Goal: Task Accomplishment & Management: Use online tool/utility

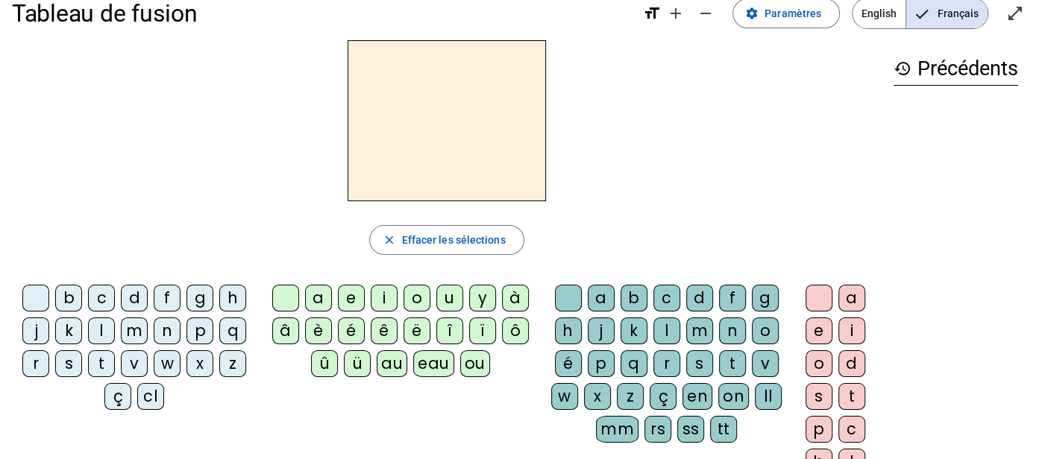
scroll to position [29, 0]
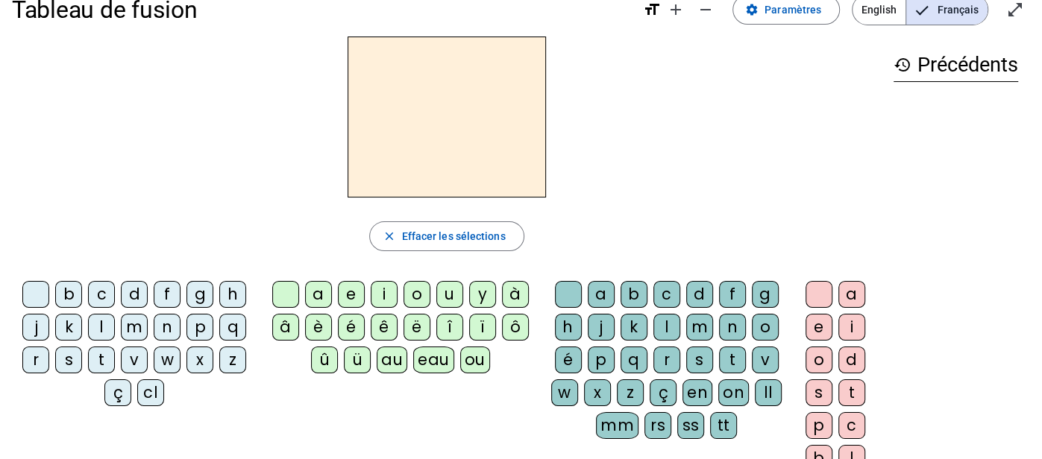
click at [201, 328] on div "p" at bounding box center [199, 327] width 27 height 27
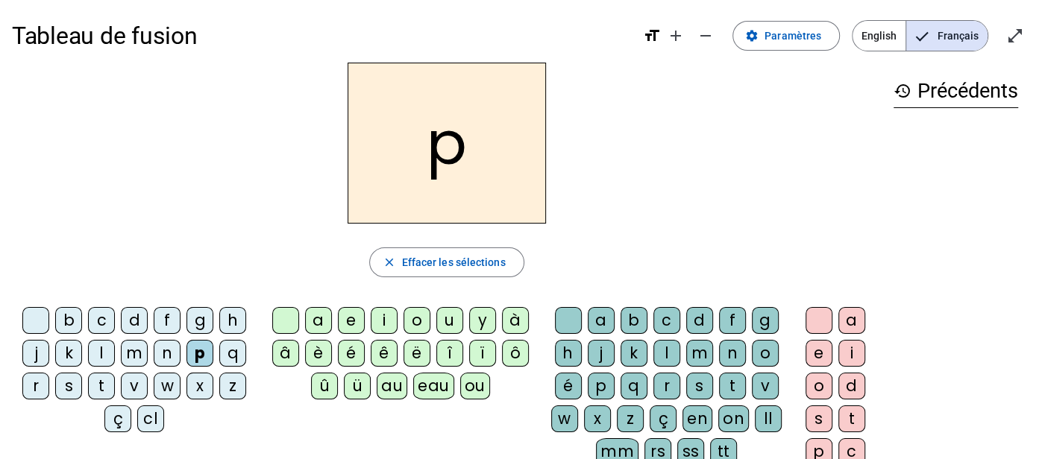
scroll to position [0, 0]
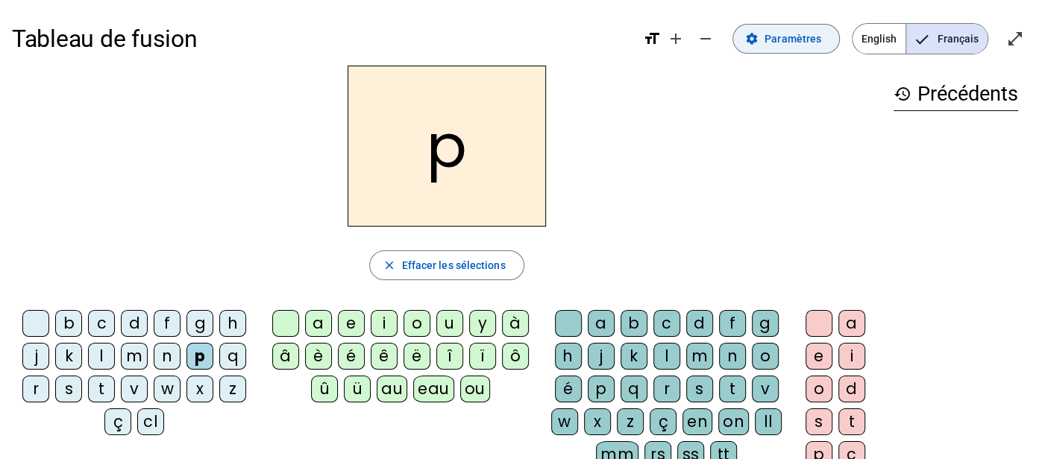
click at [791, 25] on span at bounding box center [786, 39] width 106 height 36
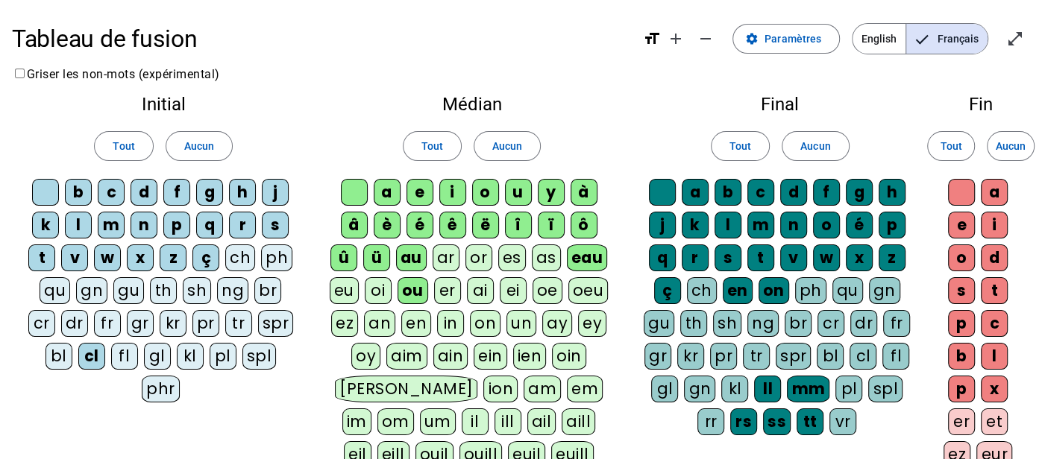
click at [342, 289] on div "eu" at bounding box center [344, 290] width 29 height 27
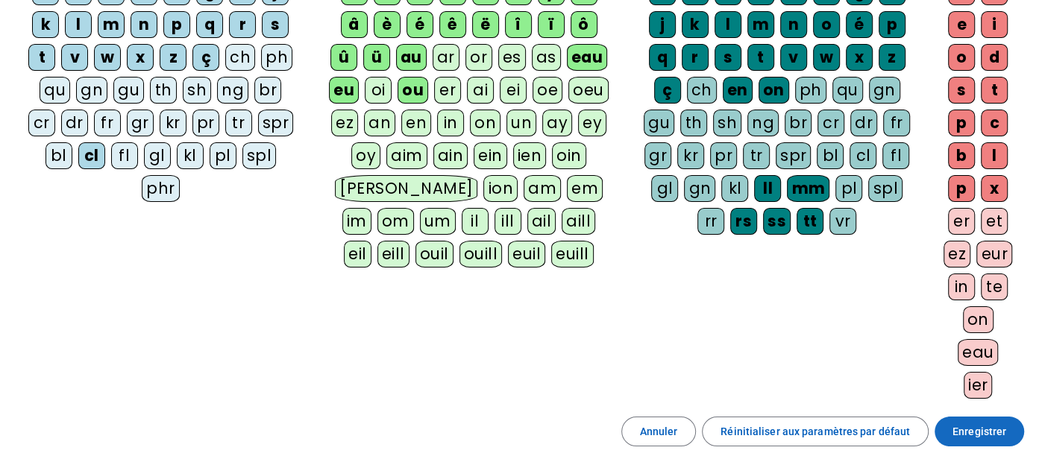
scroll to position [203, 0]
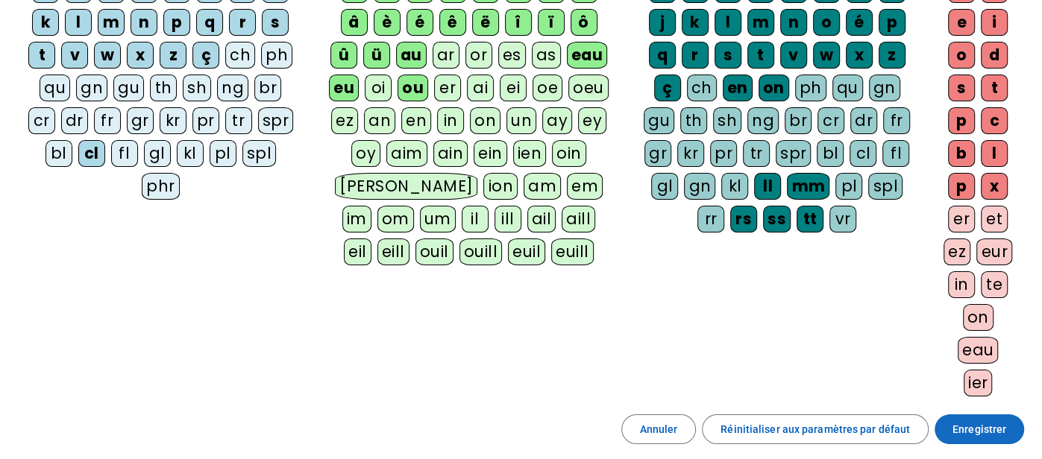
click at [961, 433] on span at bounding box center [980, 430] width 90 height 36
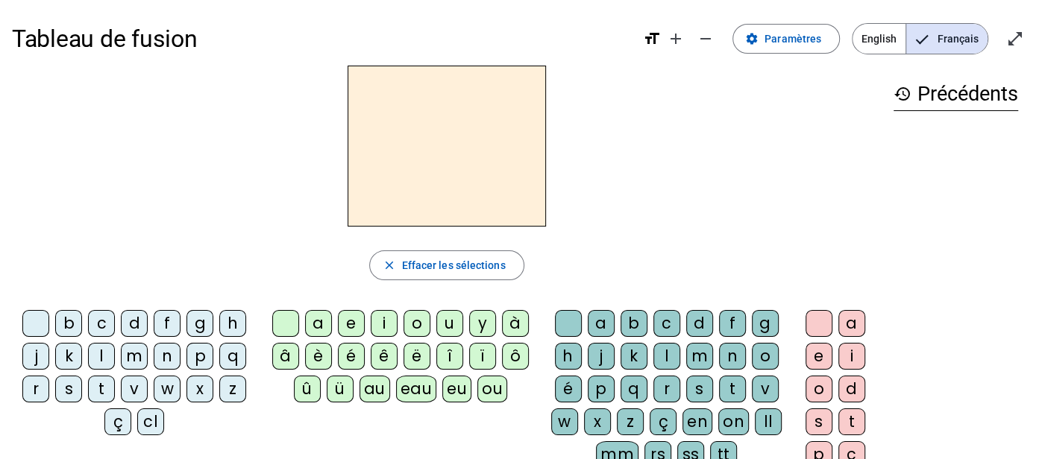
scroll to position [1, 0]
click at [205, 351] on div "p" at bounding box center [199, 355] width 27 height 27
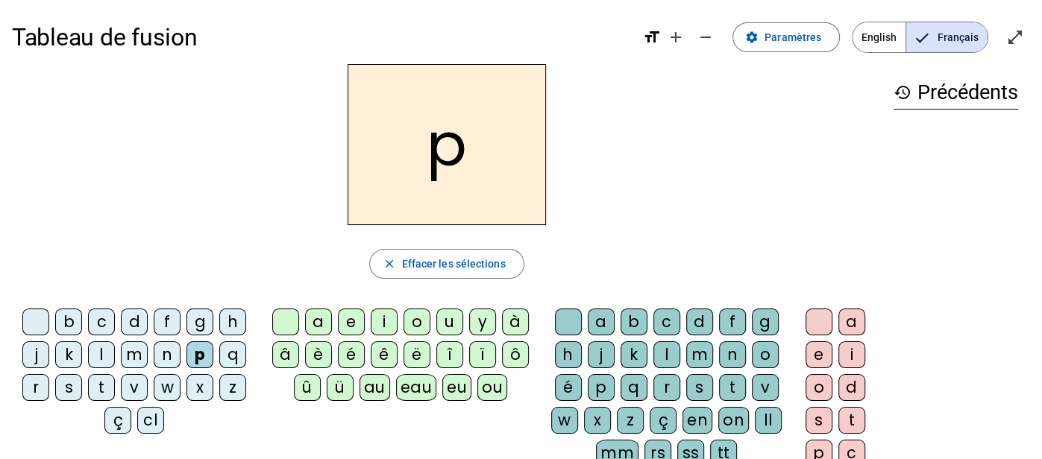
click at [455, 390] on div "eu" at bounding box center [456, 387] width 29 height 27
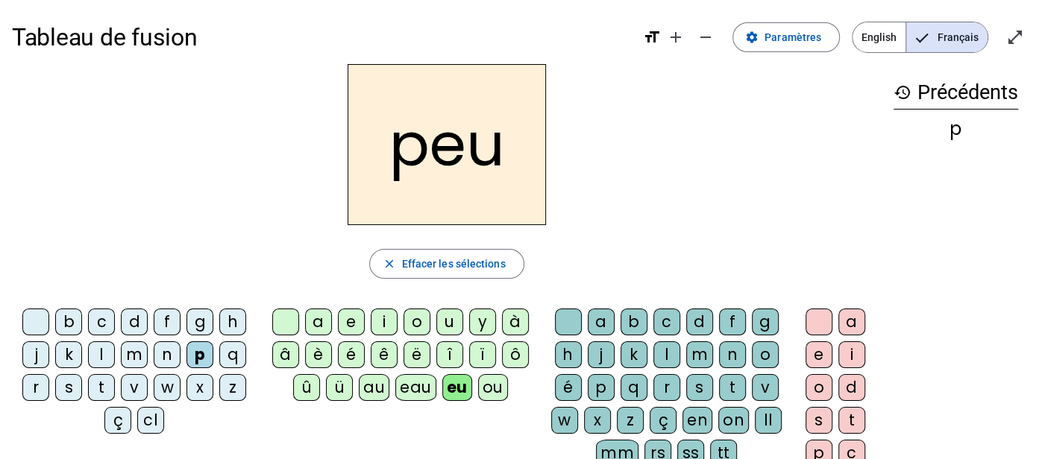
click at [670, 386] on div "r" at bounding box center [666, 387] width 27 height 27
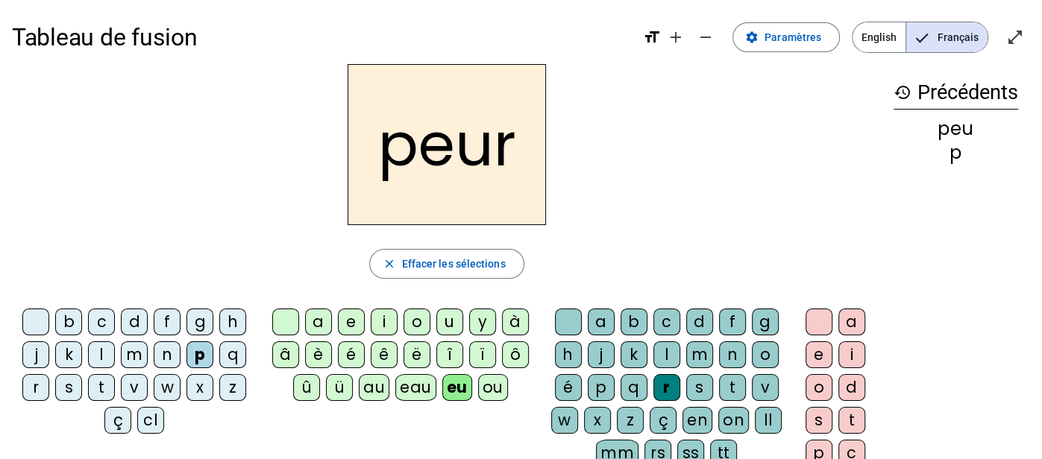
click at [110, 342] on div "l" at bounding box center [101, 355] width 27 height 27
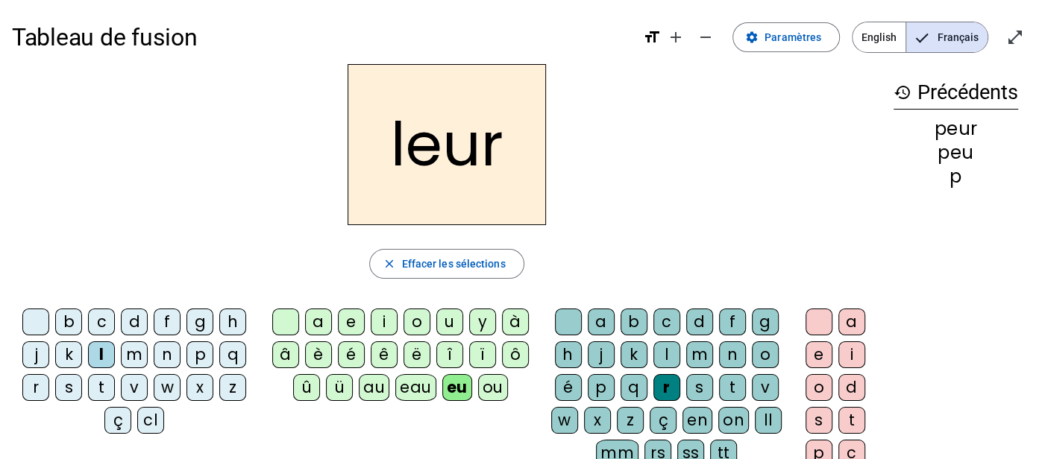
click at [171, 333] on div "f" at bounding box center [167, 322] width 27 height 27
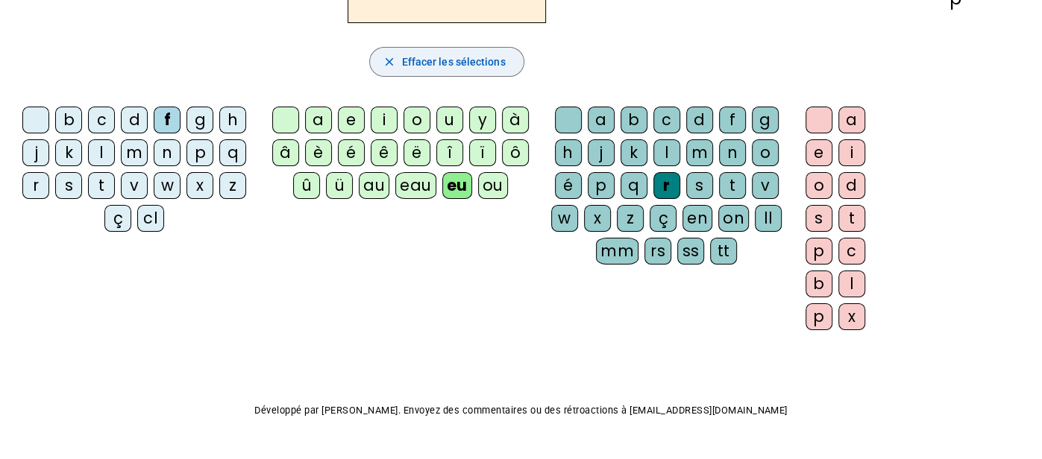
scroll to position [0, 0]
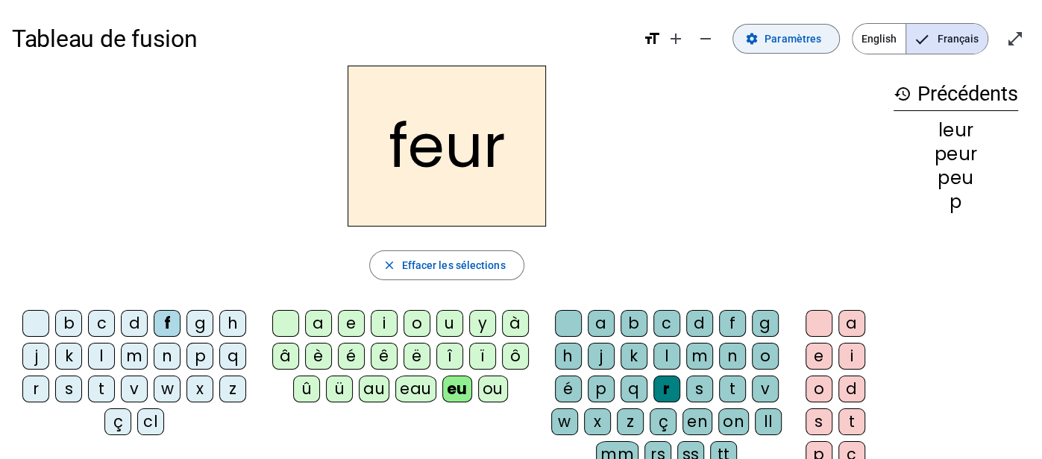
click at [818, 31] on span "Paramètres" at bounding box center [793, 39] width 57 height 18
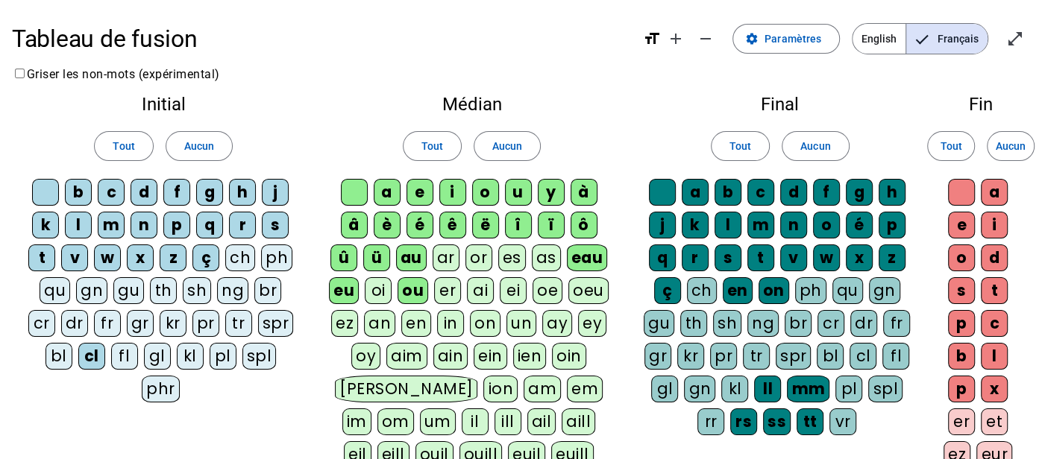
click at [111, 348] on div "fl" at bounding box center [124, 356] width 27 height 27
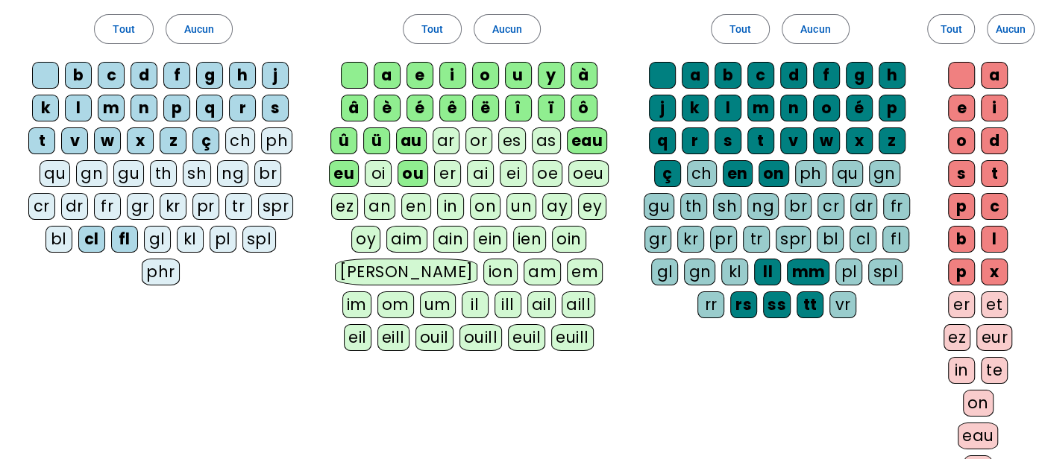
scroll to position [183, 0]
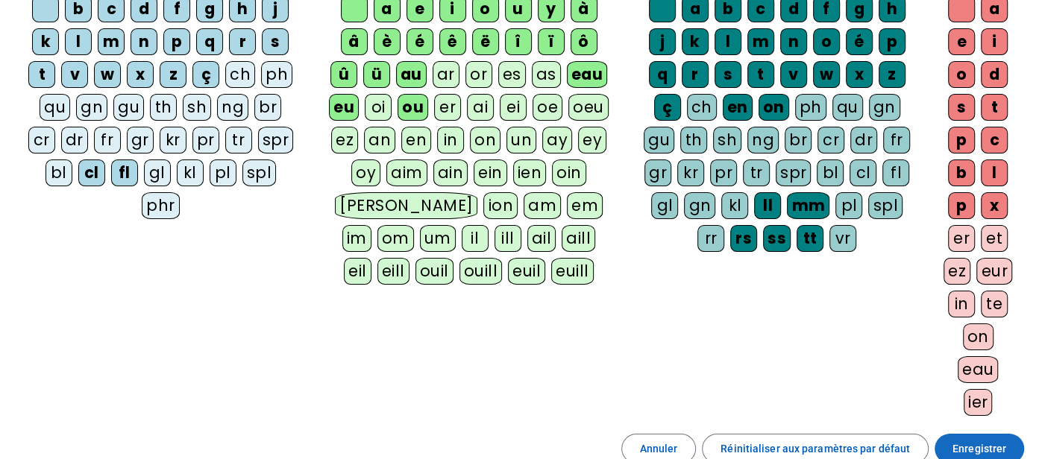
click at [953, 440] on span "Enregistrer" at bounding box center [979, 449] width 54 height 18
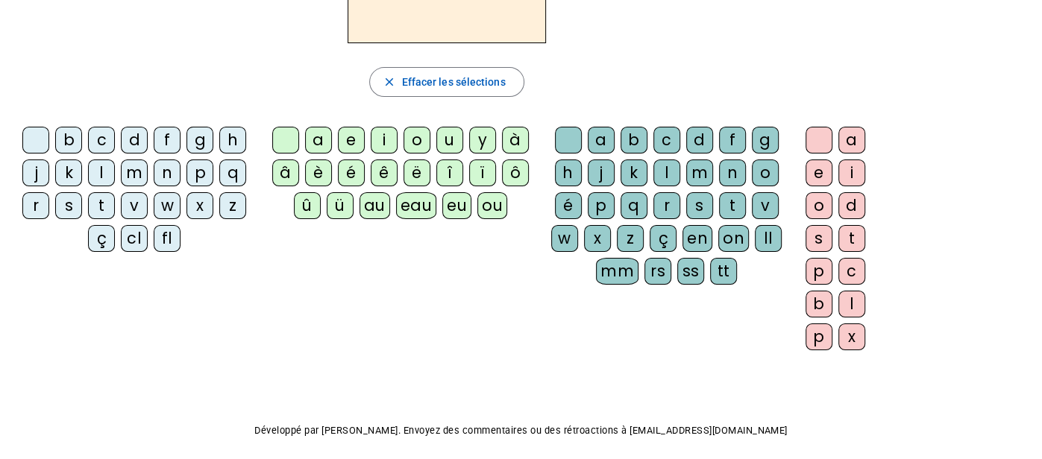
click at [163, 241] on div "fl" at bounding box center [167, 238] width 27 height 27
click at [452, 205] on div "eu" at bounding box center [456, 205] width 29 height 27
click at [661, 202] on div "r" at bounding box center [666, 205] width 27 height 27
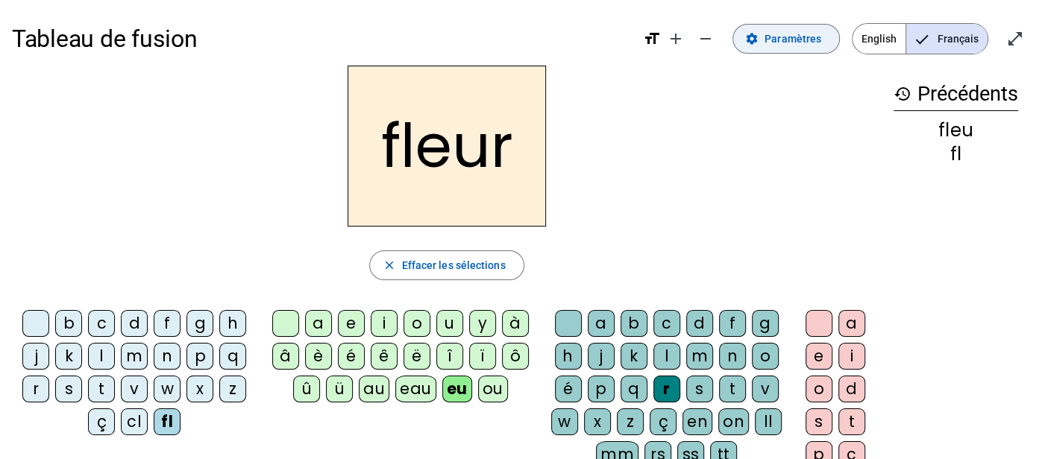
click at [788, 37] on span "Paramètres" at bounding box center [793, 39] width 57 height 18
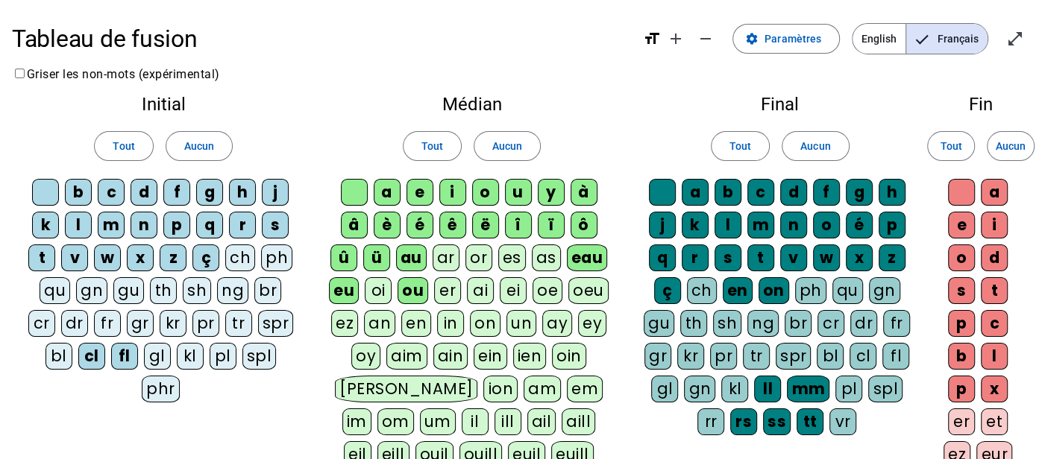
click at [210, 357] on div "pl" at bounding box center [223, 356] width 27 height 27
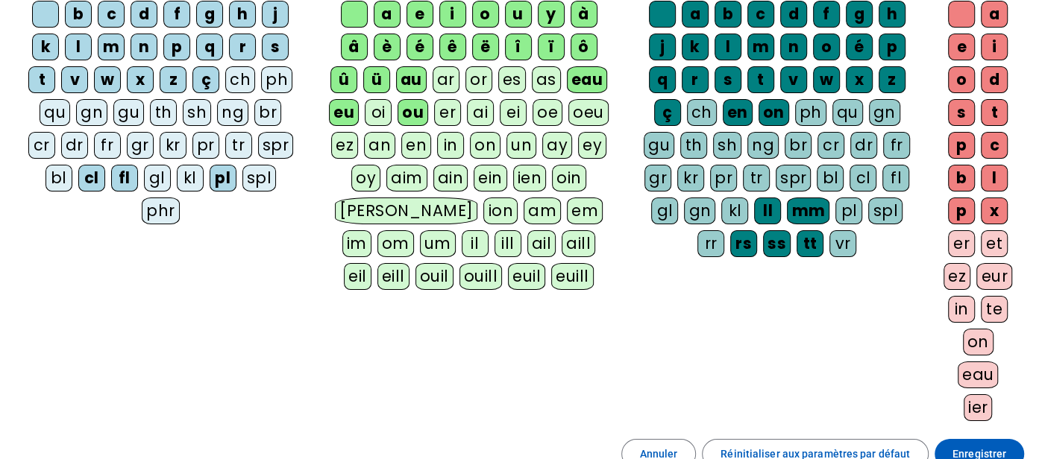
scroll to position [227, 0]
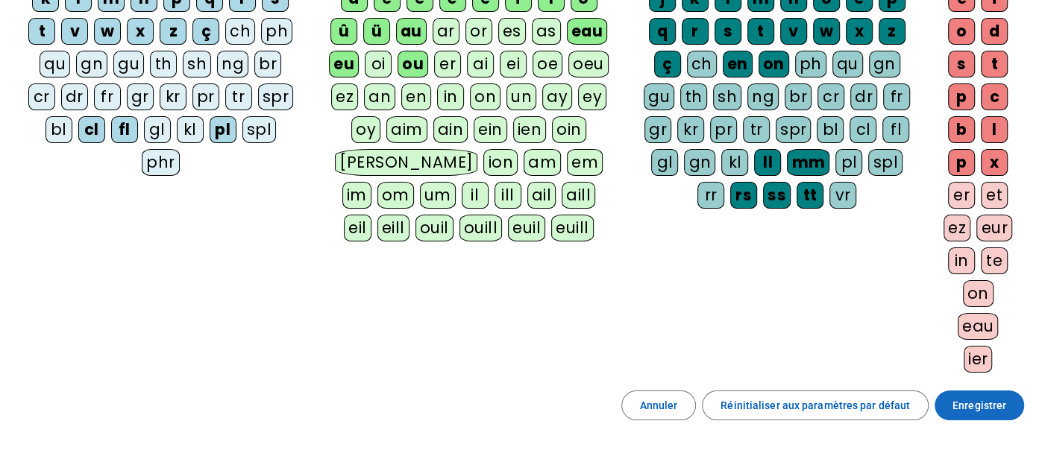
click at [999, 402] on span "Enregistrer" at bounding box center [979, 406] width 54 height 18
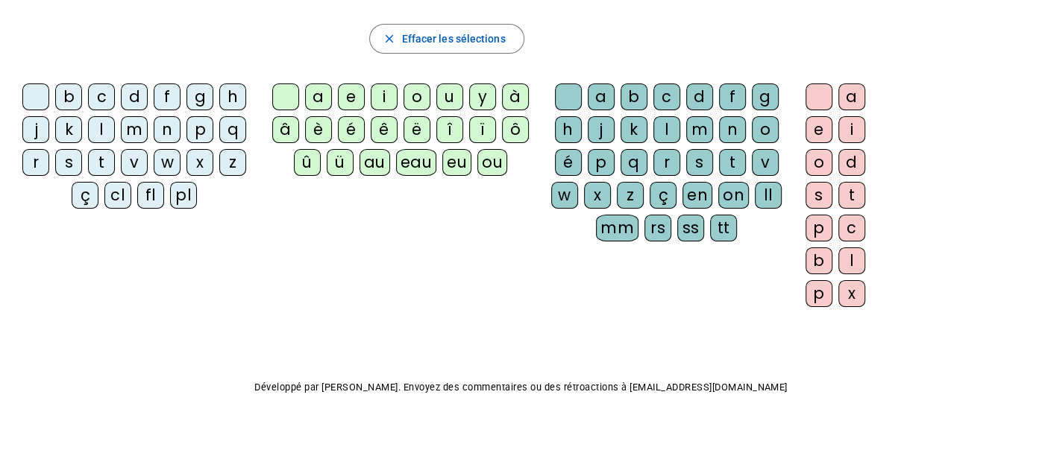
click at [190, 187] on div "pl" at bounding box center [183, 195] width 27 height 27
click at [444, 168] on div "eu" at bounding box center [456, 162] width 29 height 27
click at [663, 166] on div "r" at bounding box center [666, 162] width 27 height 27
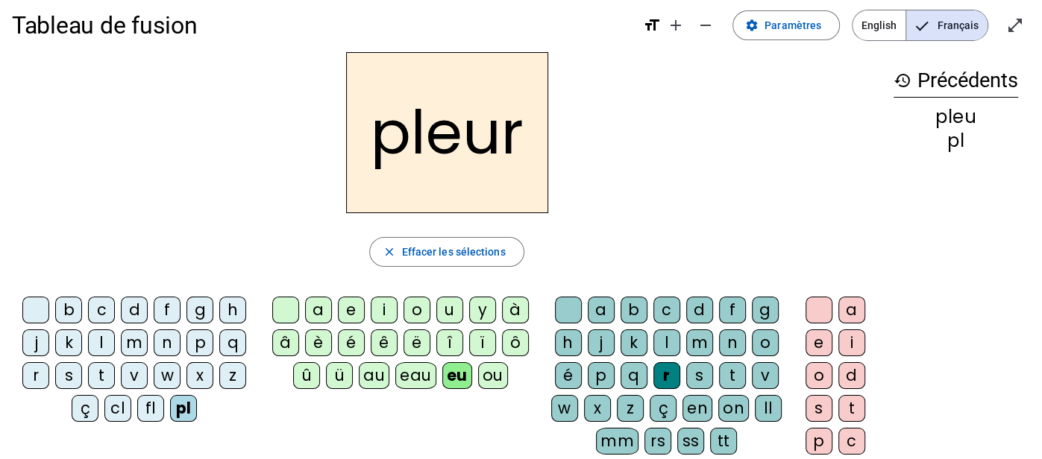
scroll to position [13, 0]
click at [140, 373] on div "v" at bounding box center [134, 376] width 27 height 27
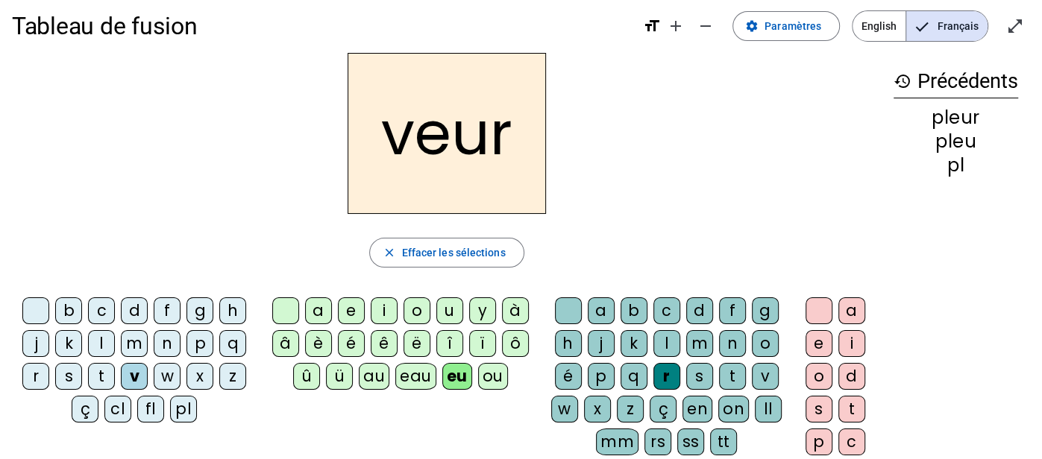
click at [192, 396] on div "pl" at bounding box center [183, 409] width 27 height 27
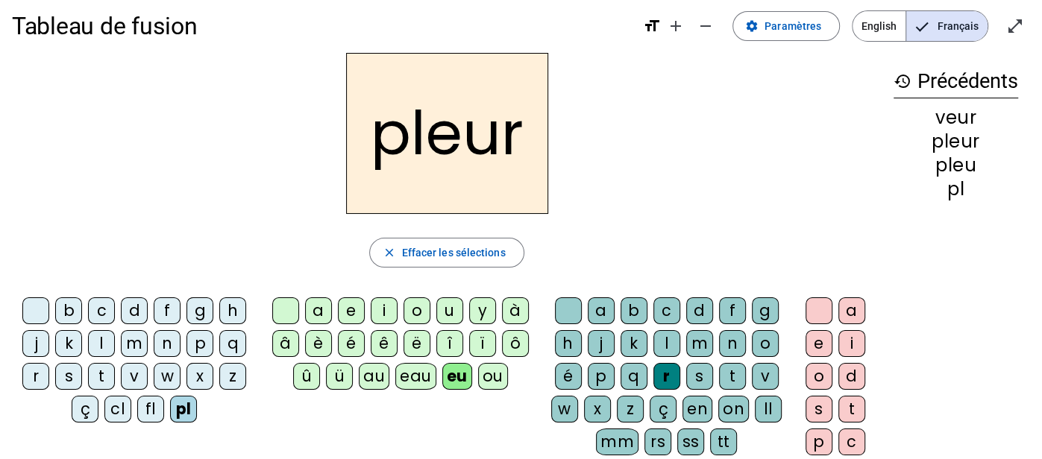
click at [754, 380] on div "v" at bounding box center [765, 376] width 27 height 27
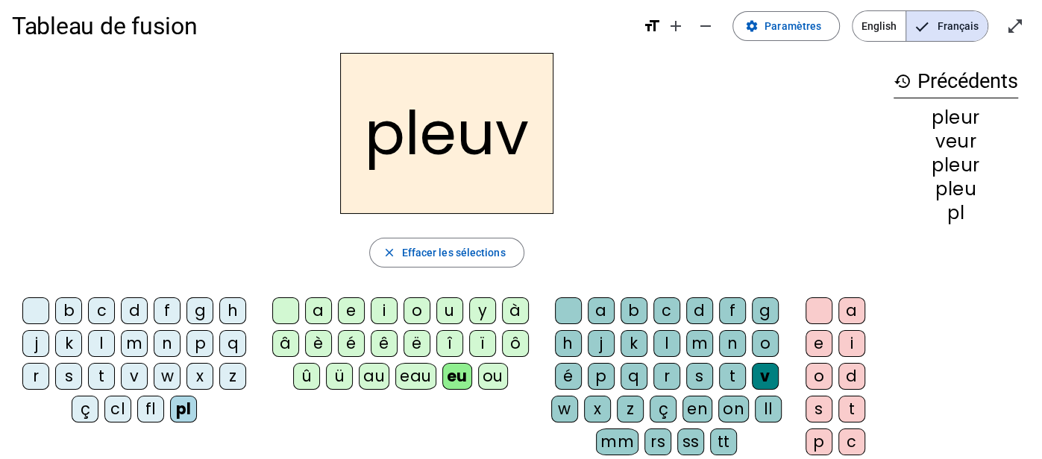
click at [818, 344] on div "e" at bounding box center [819, 343] width 27 height 27
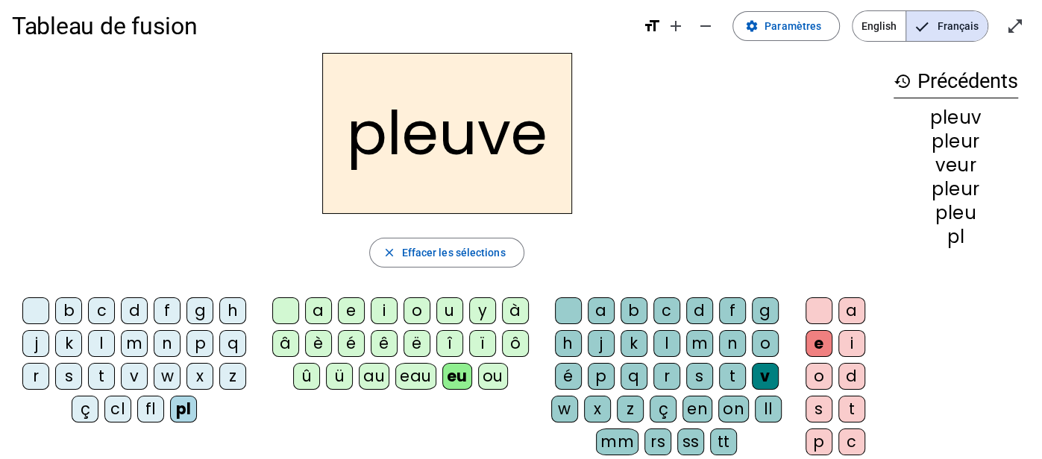
click at [195, 373] on div "x" at bounding box center [199, 376] width 27 height 27
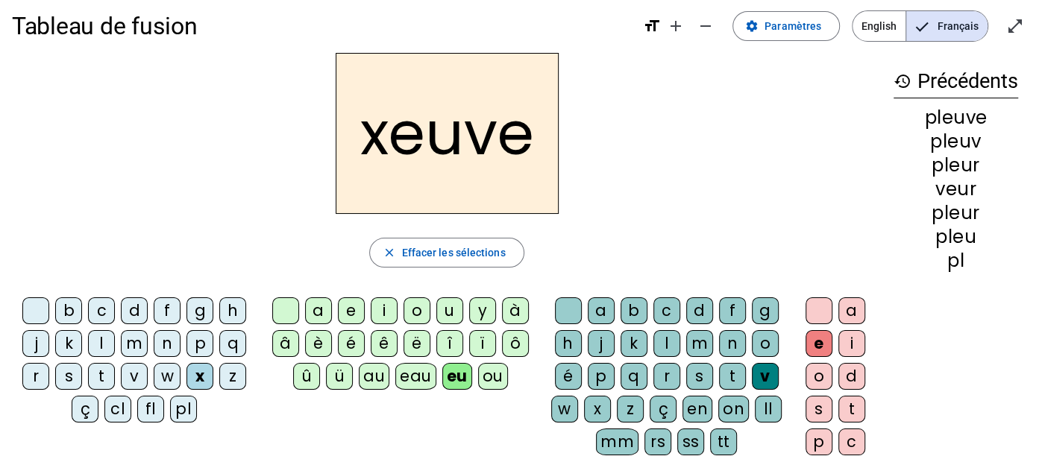
click at [162, 404] on div "fl" at bounding box center [150, 409] width 27 height 27
